Goal: Navigation & Orientation: Find specific page/section

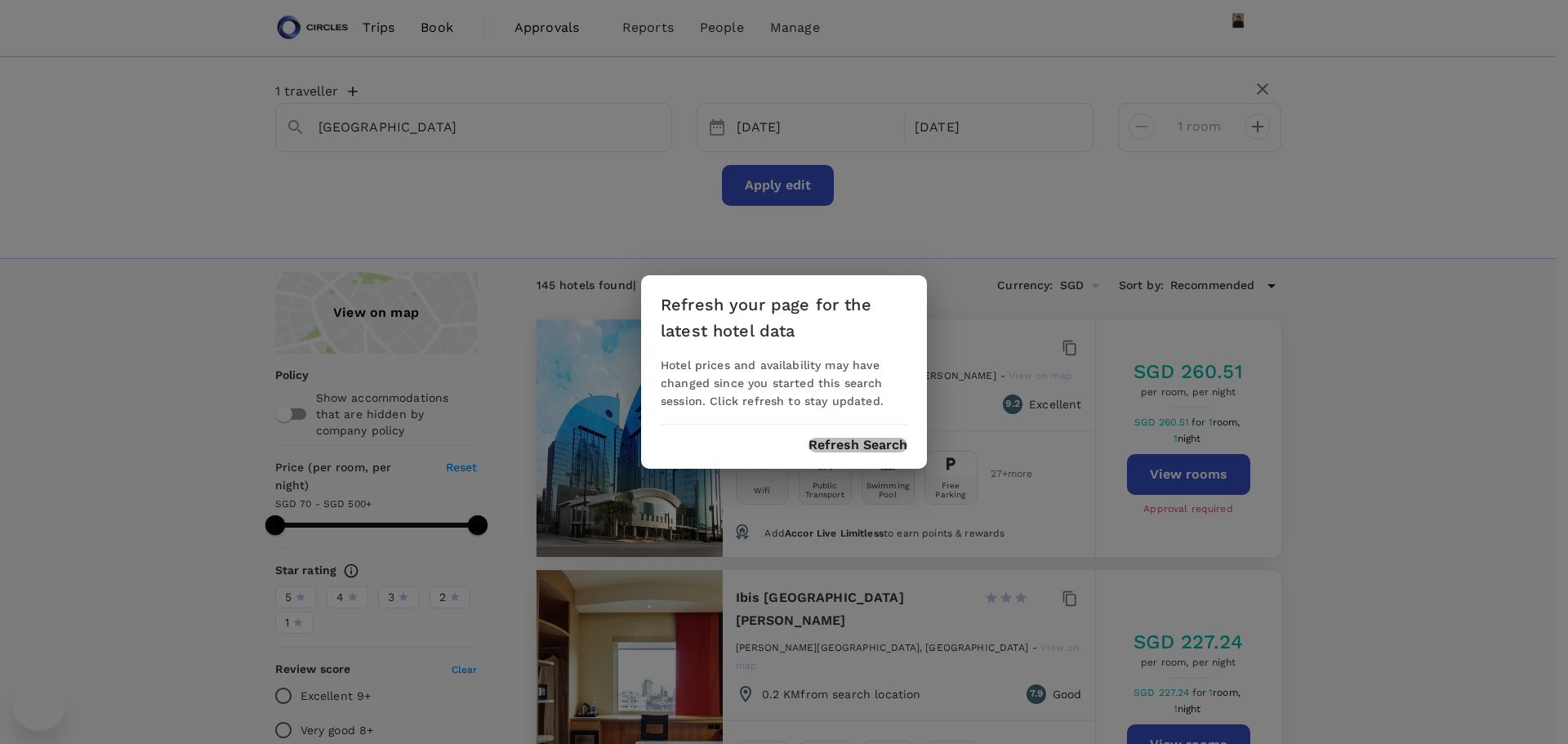
click at [861, 437] on button "Refresh Search" at bounding box center [858, 445] width 99 height 15
click at [374, 31] on div "Refresh your page for the latest hotel data Hotel prices and availability may h…" at bounding box center [784, 372] width 1568 height 744
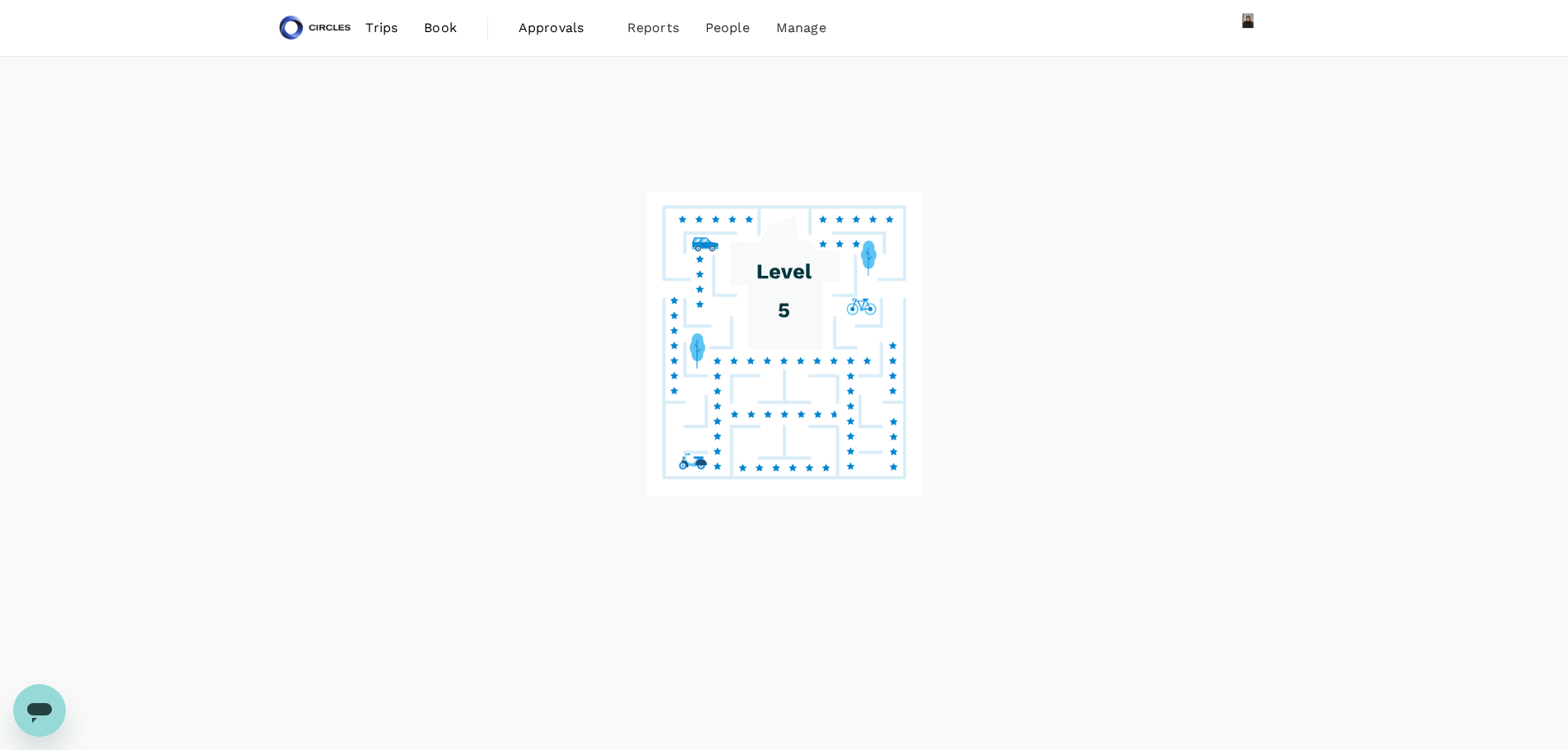
click at [383, 23] on span "Trips" at bounding box center [382, 27] width 32 height 19
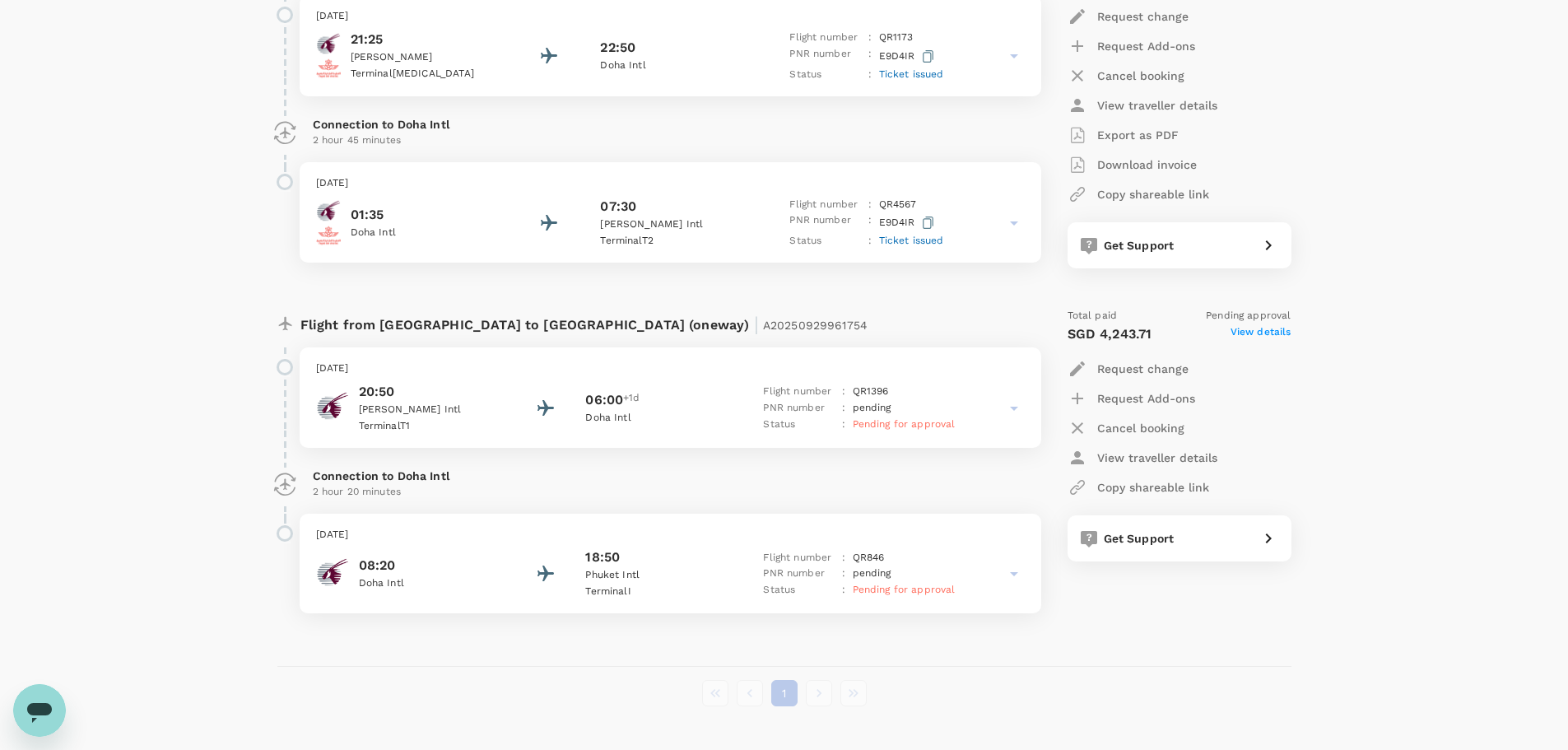
scroll to position [2141, 0]
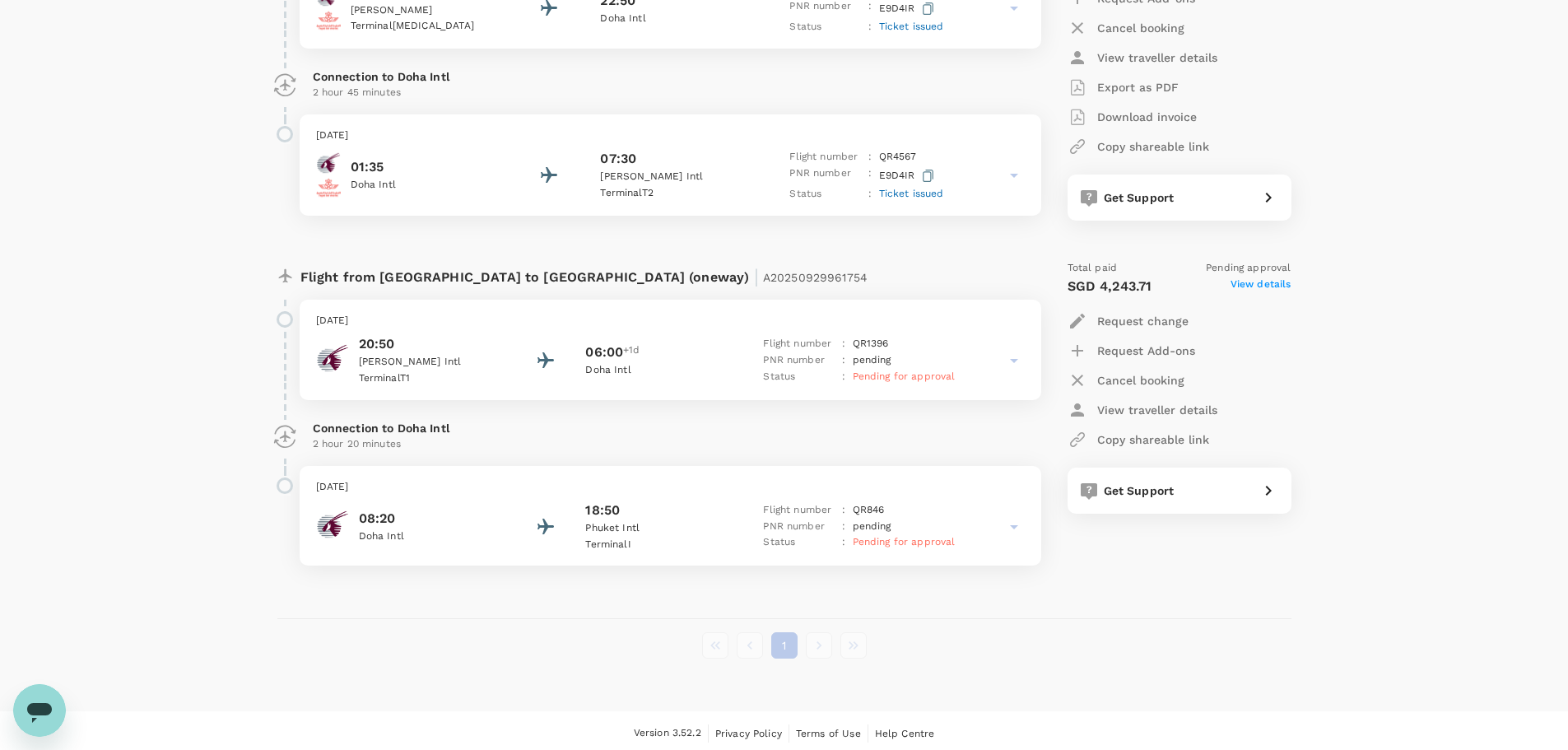
scroll to position [1585, 0]
